Goal: Find specific page/section: Find specific page/section

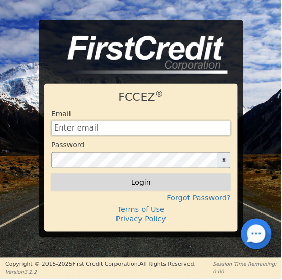
type input "[EMAIL_ADDRESS][DOMAIN_NAME]"
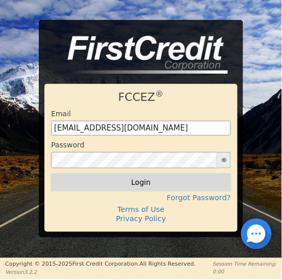
click at [141, 185] on button "Login" at bounding box center [141, 181] width 180 height 17
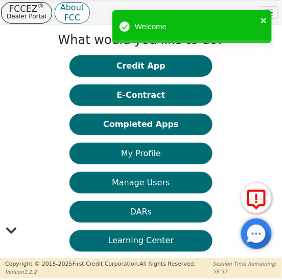
click at [263, 20] on icon "close" at bounding box center [264, 20] width 7 height 8
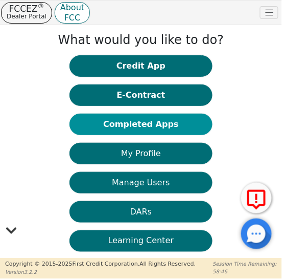
click at [145, 123] on button "Completed Apps" at bounding box center [140, 123] width 143 height 21
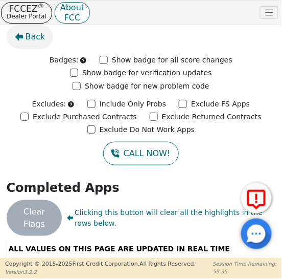
click at [29, 36] on span "Back" at bounding box center [36, 37] width 20 height 12
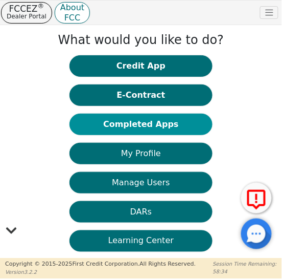
click at [148, 125] on button "Completed Apps" at bounding box center [140, 123] width 143 height 21
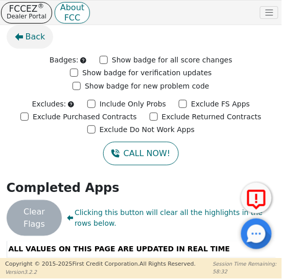
click at [32, 38] on span "Back" at bounding box center [36, 37] width 20 height 12
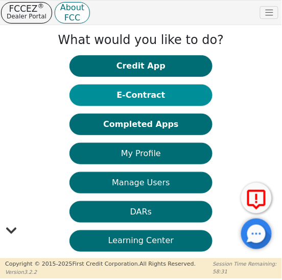
click at [150, 94] on button "E-Contract" at bounding box center [140, 94] width 143 height 21
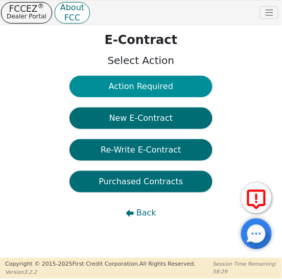
click at [137, 79] on button "Action Required" at bounding box center [140, 86] width 143 height 21
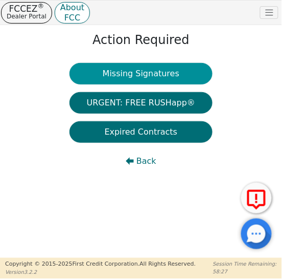
click at [146, 72] on button "Missing Signatures" at bounding box center [140, 73] width 143 height 21
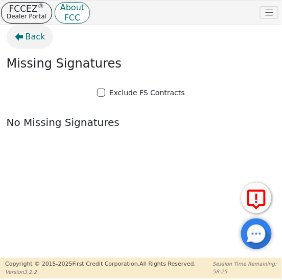
click at [32, 33] on span "Back" at bounding box center [36, 37] width 20 height 12
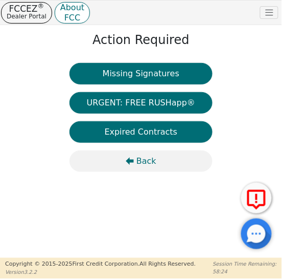
click at [137, 164] on button "Back" at bounding box center [140, 160] width 143 height 21
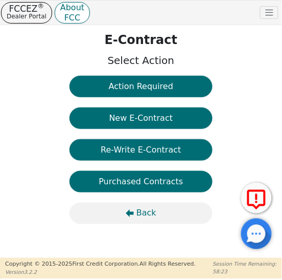
click at [147, 218] on span "Back" at bounding box center [146, 213] width 20 height 12
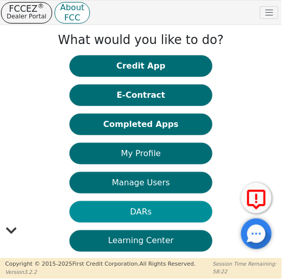
click at [144, 213] on button "DARs" at bounding box center [140, 211] width 143 height 21
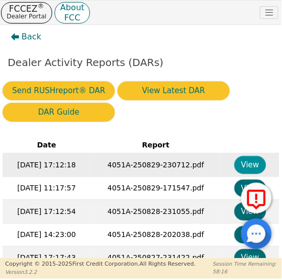
click at [251, 163] on button "View" at bounding box center [251, 165] width 32 height 18
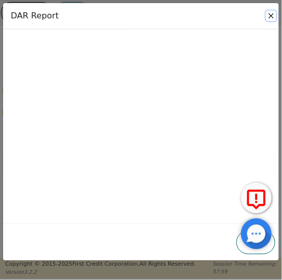
click at [271, 14] on button "Close" at bounding box center [271, 16] width 10 height 10
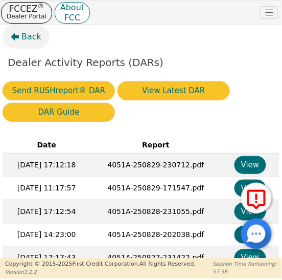
click at [31, 38] on span "Back" at bounding box center [31, 37] width 20 height 12
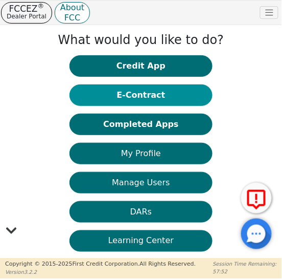
click at [142, 94] on button "E-Contract" at bounding box center [140, 94] width 143 height 21
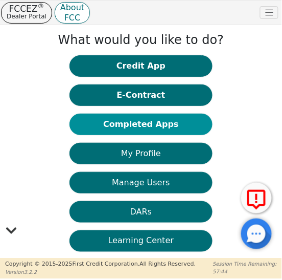
click at [138, 125] on button "Completed Apps" at bounding box center [140, 123] width 143 height 21
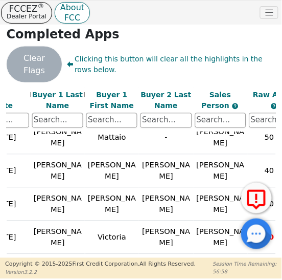
scroll to position [255, 0]
